Goal: Communication & Community: Share content

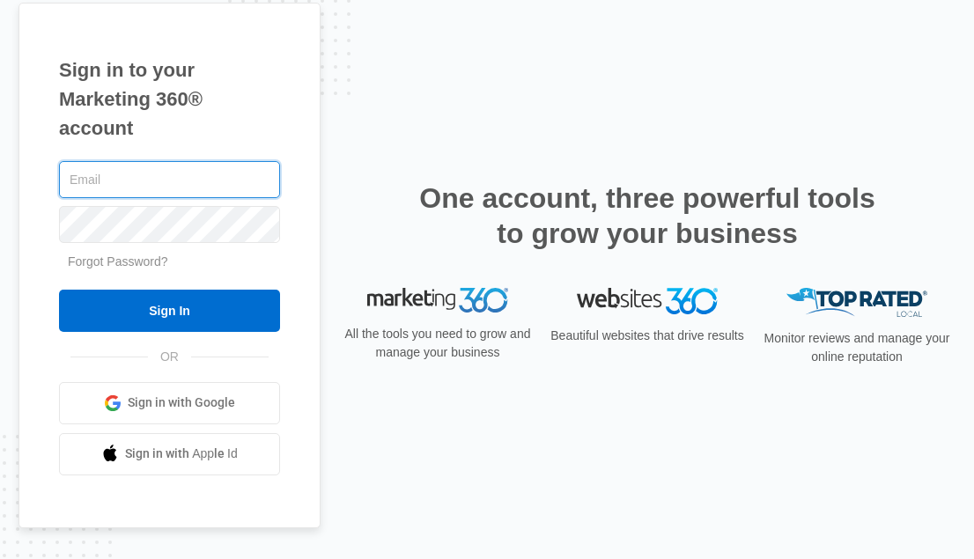
type input "[PERSON_NAME][EMAIL_ADDRESS][DOMAIN_NAME]"
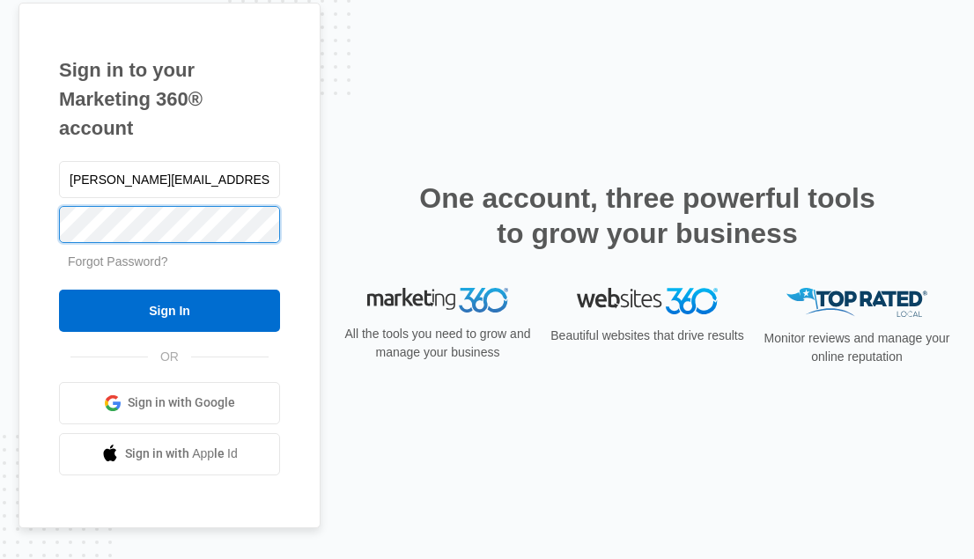
click at [169, 310] on input "Sign In" at bounding box center [169, 311] width 221 height 42
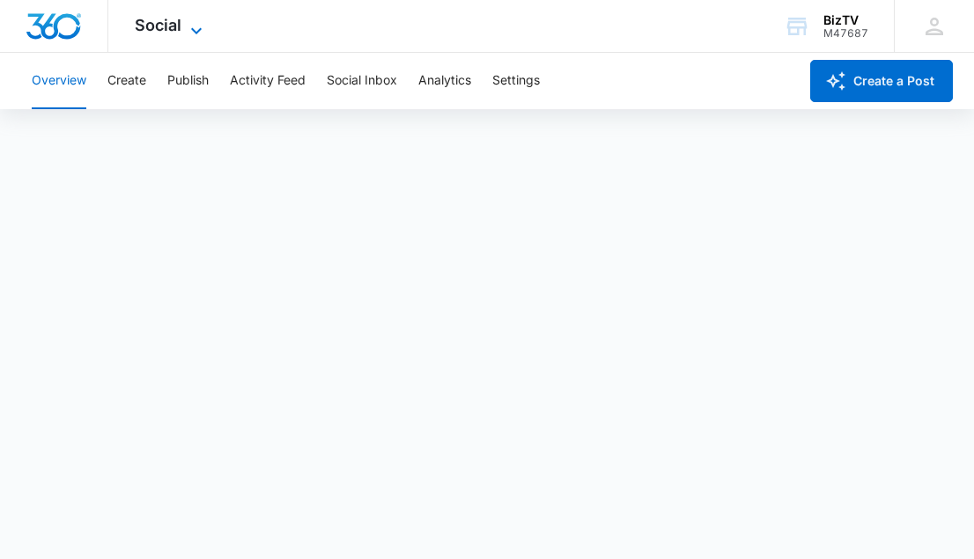
click at [200, 20] on icon at bounding box center [196, 30] width 21 height 21
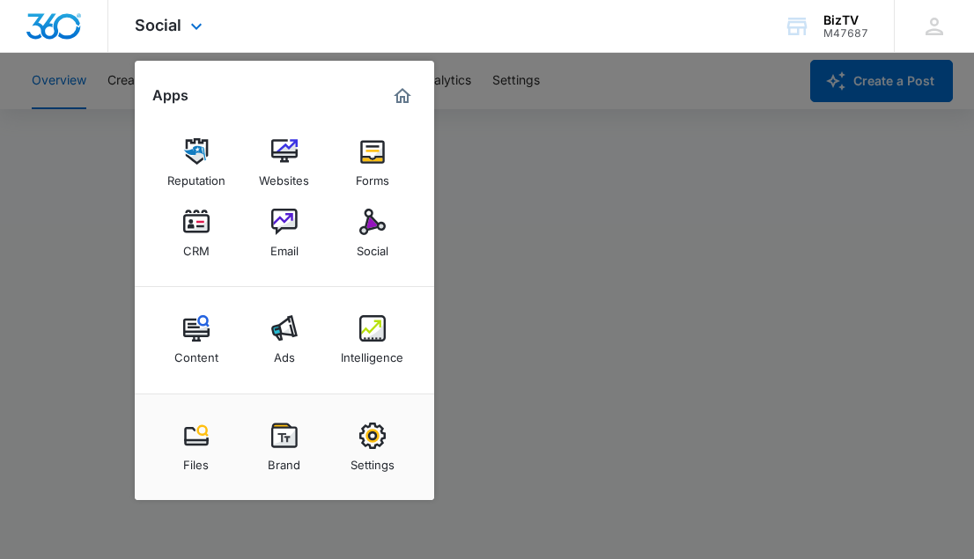
click at [321, 39] on div "Social Apps Reputation Websites Forms CRM Email Social Content Ads Intelligence…" at bounding box center [487, 26] width 974 height 53
click at [321, 31] on div "Social Apps Reputation Websites Forms CRM Email Social Content Ads Intelligence…" at bounding box center [487, 26] width 974 height 53
click at [561, 30] on div "Social Apps Reputation Websites Forms CRM Email Social Content Ads Intelligence…" at bounding box center [487, 26] width 974 height 53
click at [663, 27] on div "Social Apps Reputation Websites Forms CRM Email Social Content Ads Intelligence…" at bounding box center [487, 26] width 974 height 53
click at [384, 29] on div "Social Apps Reputation Websites Forms CRM Email Social Content Ads Intelligence…" at bounding box center [487, 26] width 974 height 53
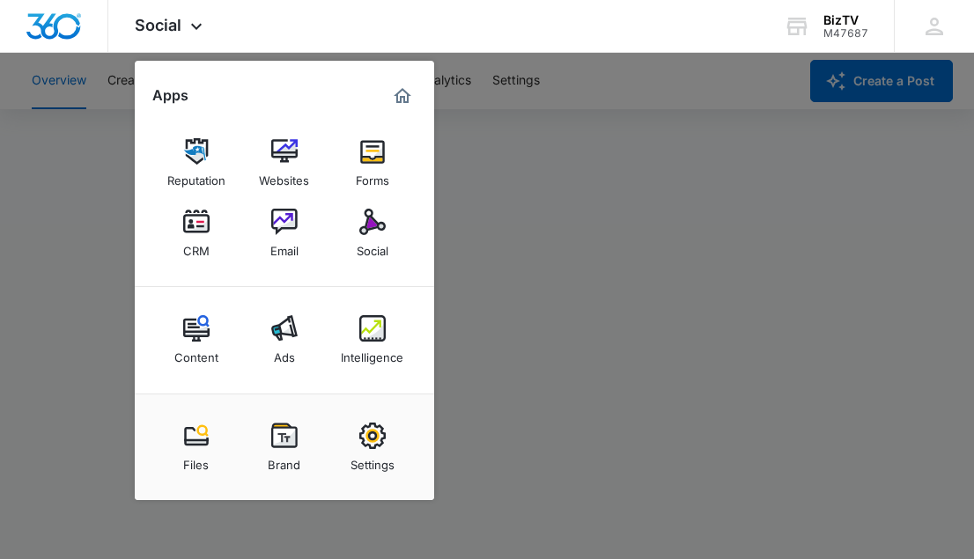
click at [612, 87] on div at bounding box center [487, 279] width 974 height 559
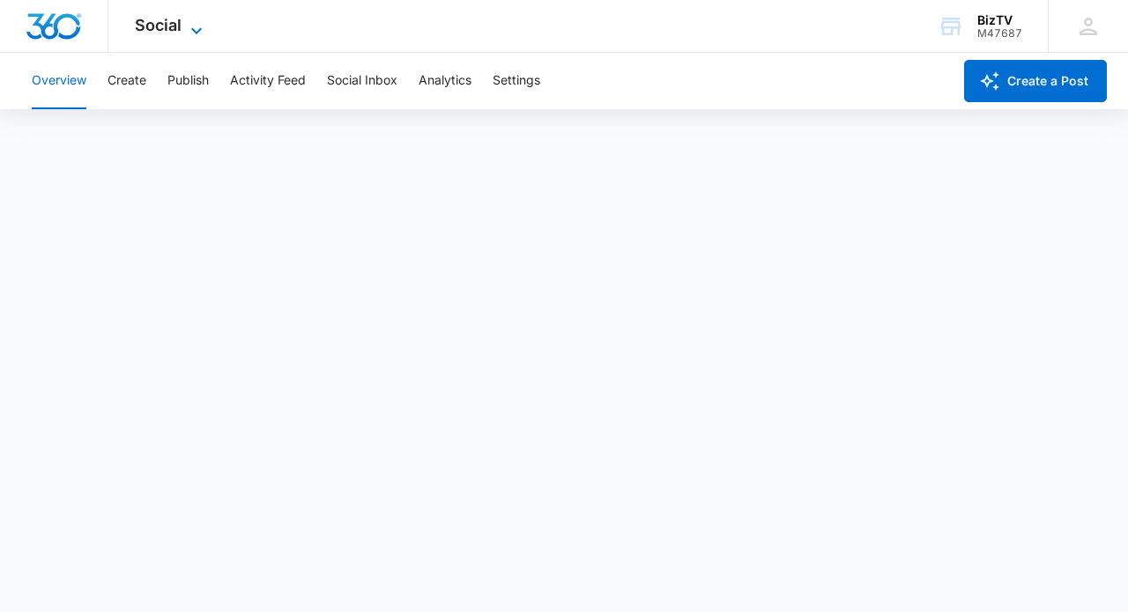
click at [195, 18] on div "Social Apps Reputation Websites Forms CRM Email Social Content Ads Intelligence…" at bounding box center [170, 26] width 125 height 52
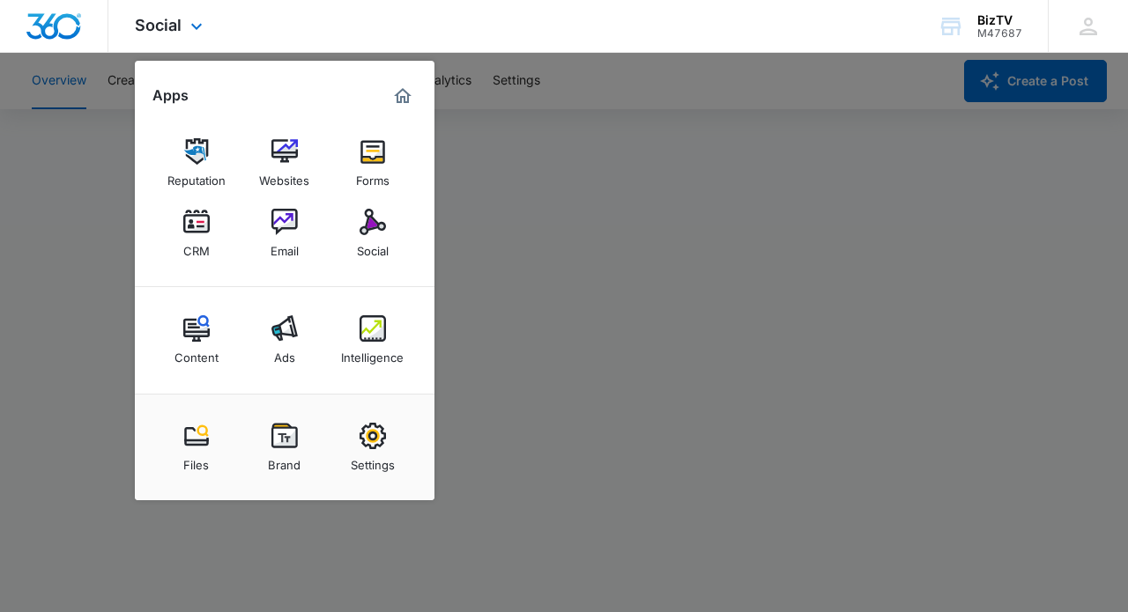
click at [364, 26] on div "Social Apps Reputation Websites Forms CRM Email Social Content Ads Intelligence…" at bounding box center [564, 26] width 1128 height 53
click at [137, 31] on span "Social" at bounding box center [158, 25] width 47 height 18
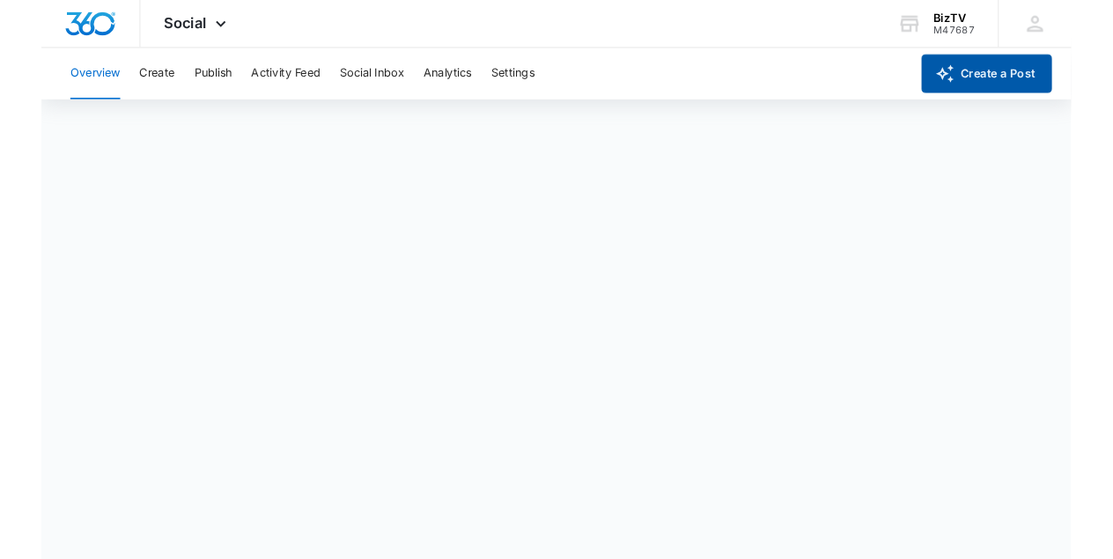
scroll to position [4, 0]
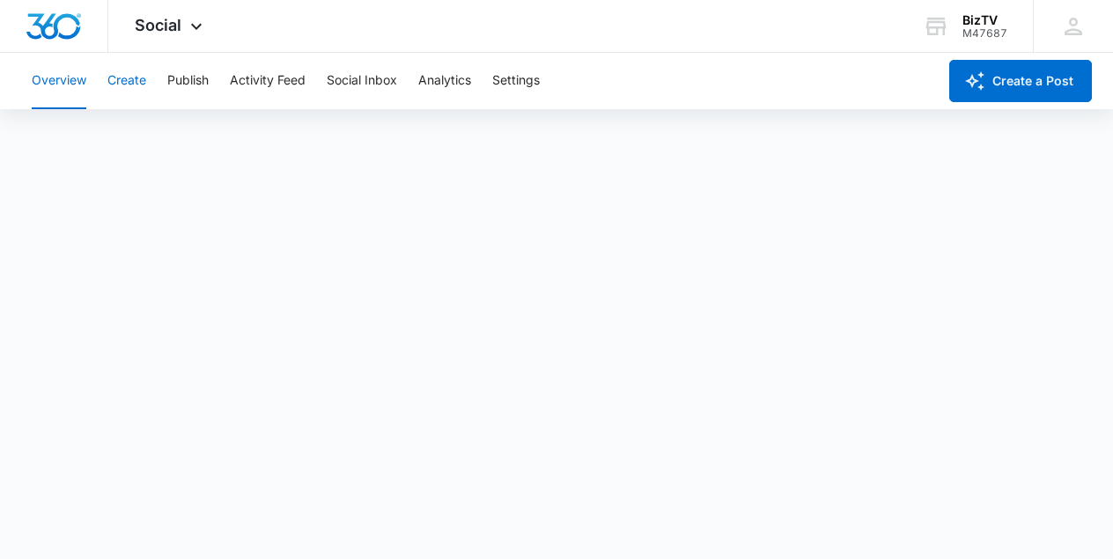
click at [129, 80] on button "Create" at bounding box center [126, 81] width 39 height 56
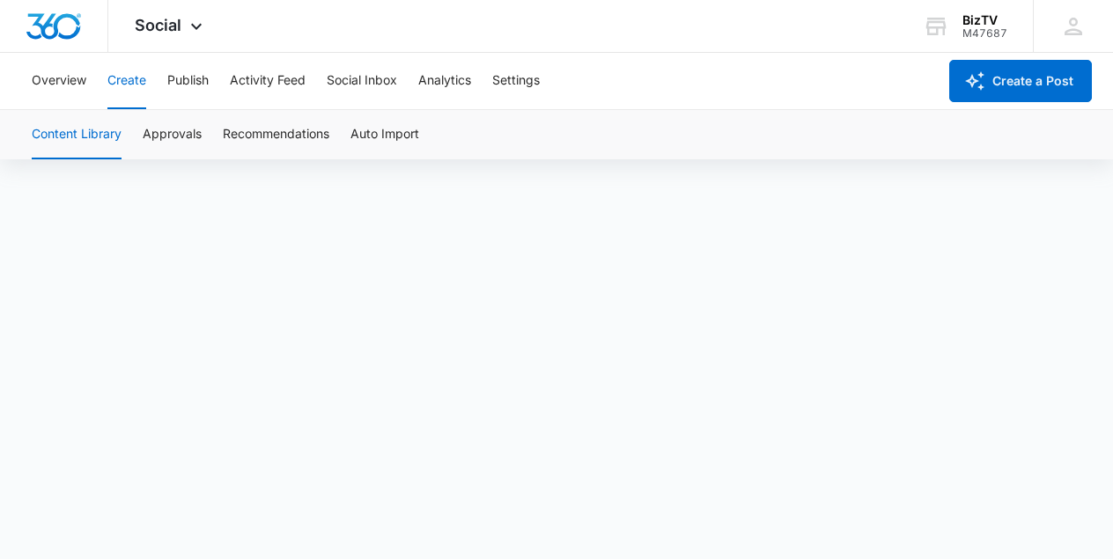
scroll to position [12, 0]
click at [124, 84] on button "Create" at bounding box center [126, 81] width 39 height 56
click at [125, 78] on button "Create" at bounding box center [126, 81] width 39 height 56
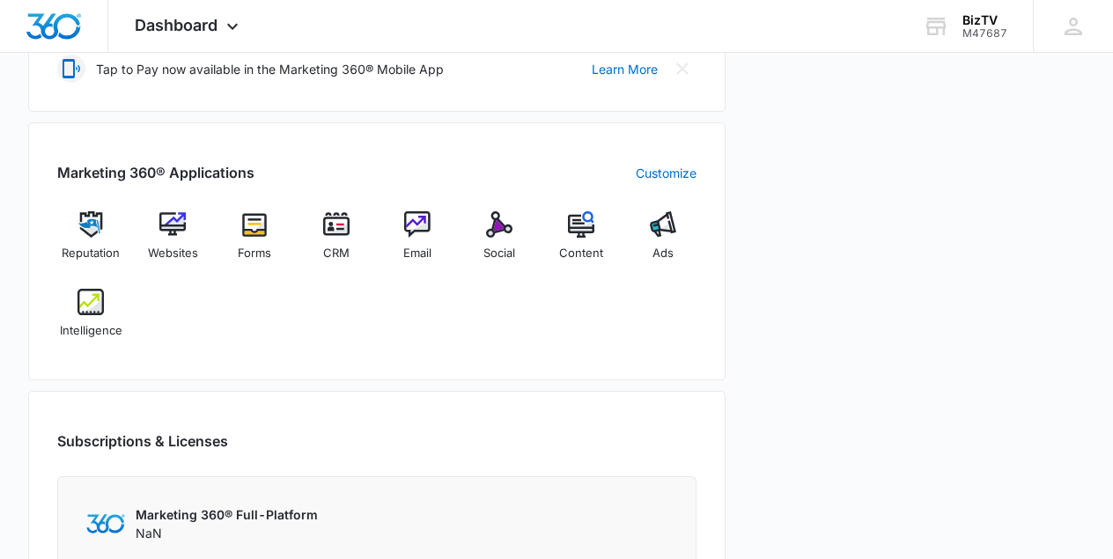
scroll to position [658, 0]
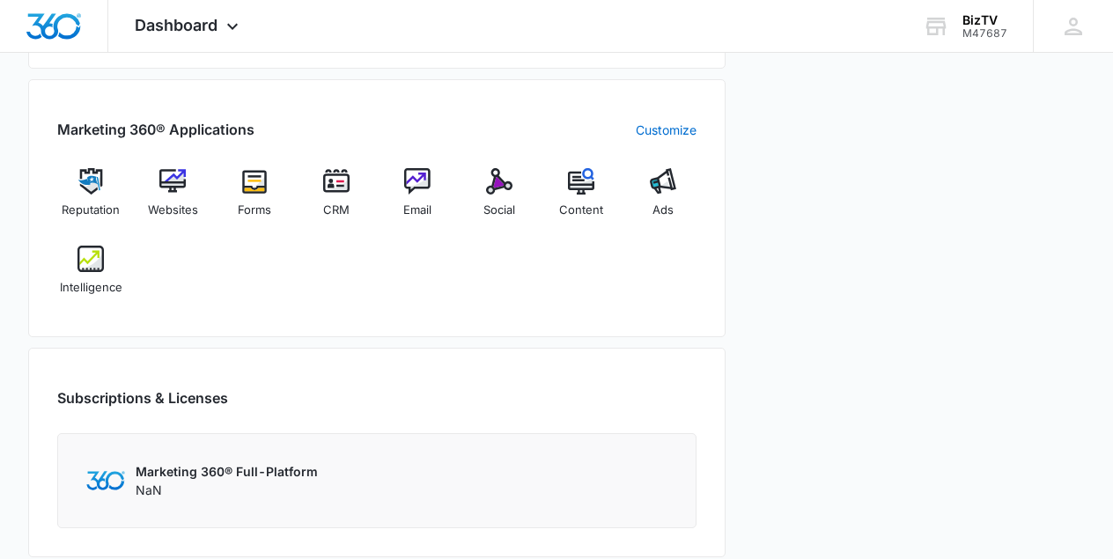
click at [498, 163] on div "Marketing 360® Applications Customize Reputation Websites Forms CRM Email Socia…" at bounding box center [377, 208] width 698 height 258
click at [499, 178] on img at bounding box center [499, 181] width 26 height 26
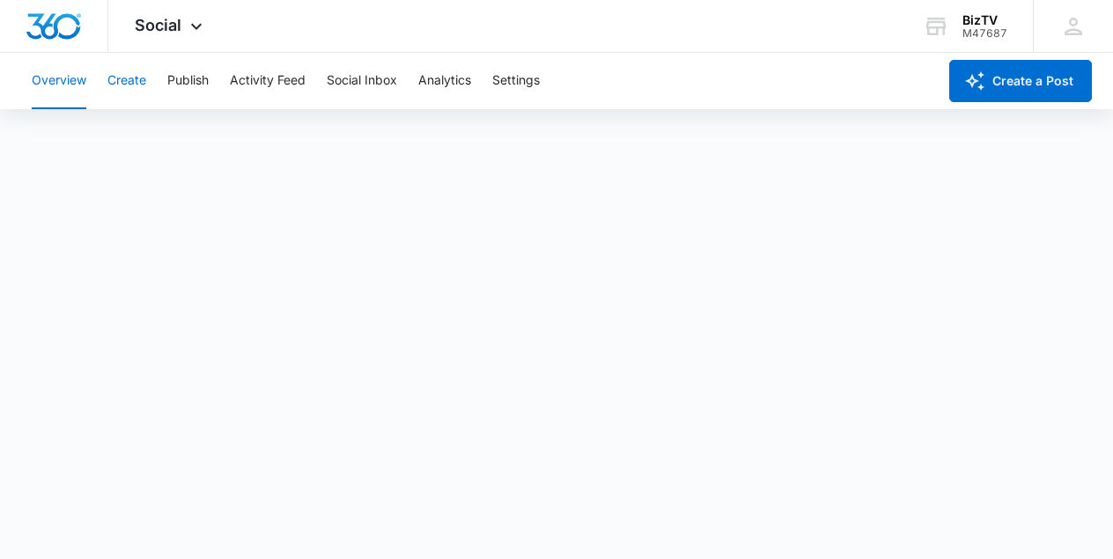
click at [137, 76] on button "Create" at bounding box center [126, 81] width 39 height 56
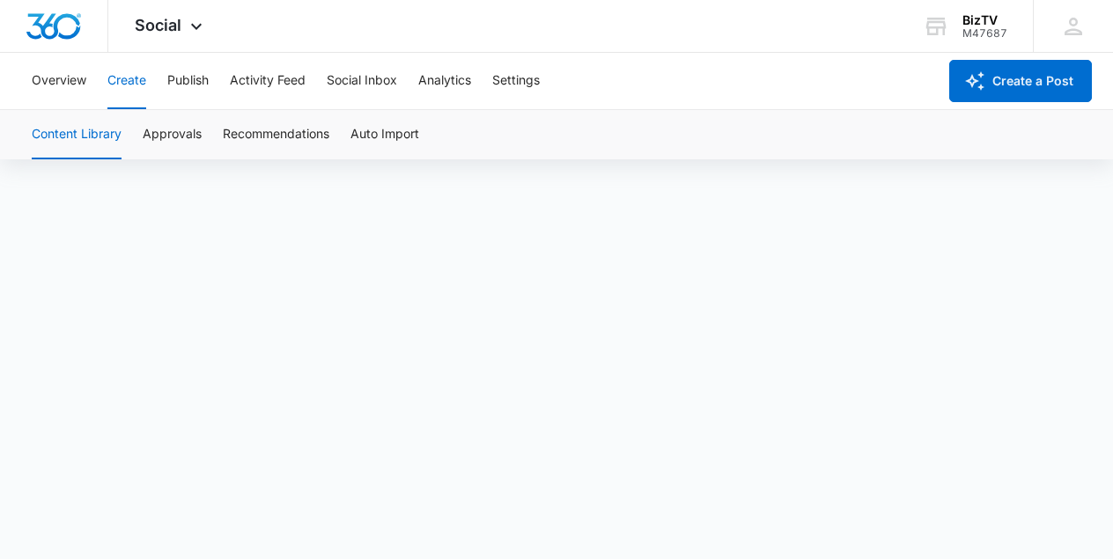
click at [541, 126] on div "Content Library Approvals Recommendations Auto Import" at bounding box center [556, 134] width 1071 height 49
click at [202, 21] on icon at bounding box center [196, 30] width 21 height 21
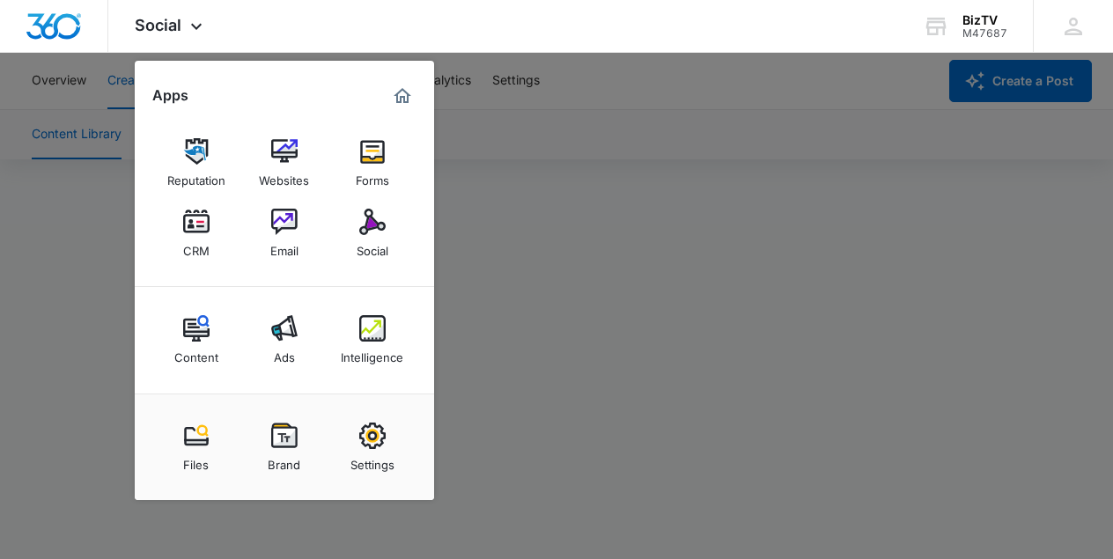
click at [594, 104] on div at bounding box center [556, 279] width 1113 height 559
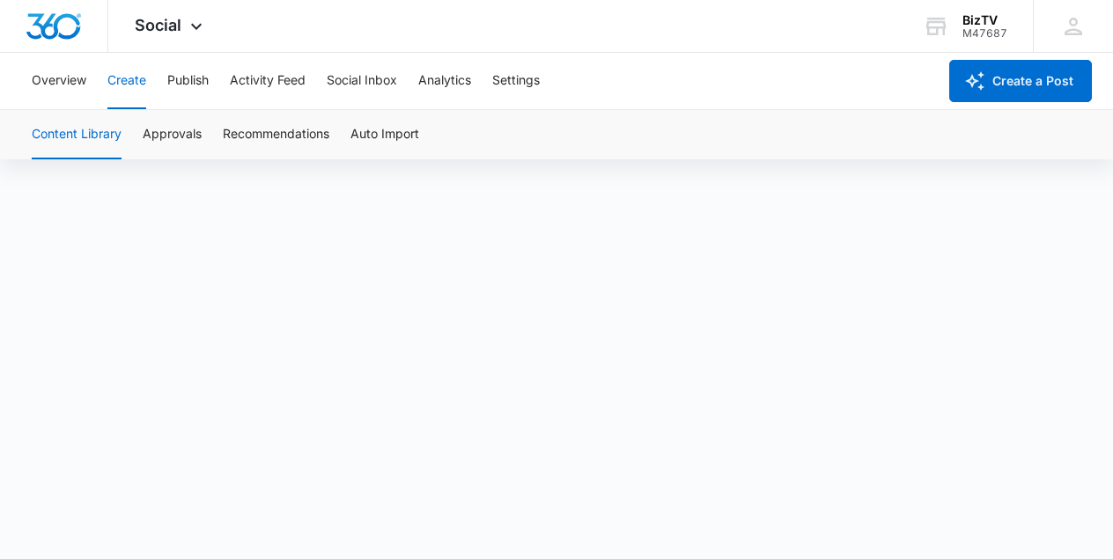
scroll to position [12, 0]
